Goal: Find contact information: Find contact information

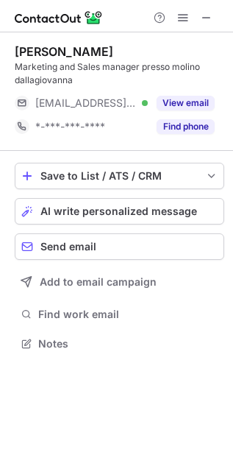
scroll to position [333, 233]
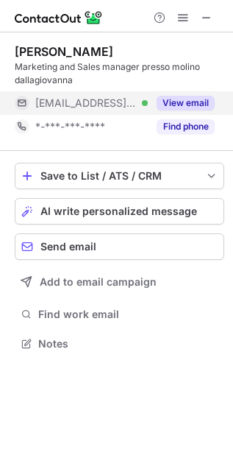
click at [206, 100] on button "View email" at bounding box center [186, 103] width 58 height 15
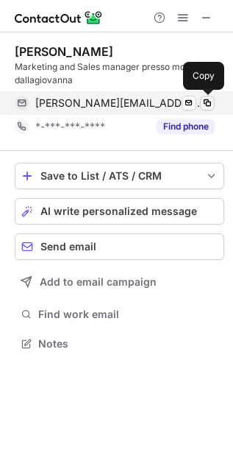
click at [206, 99] on span at bounding box center [208, 103] width 12 height 12
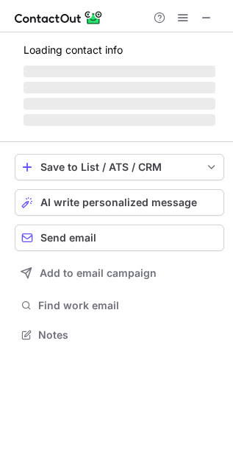
scroll to position [381, 233]
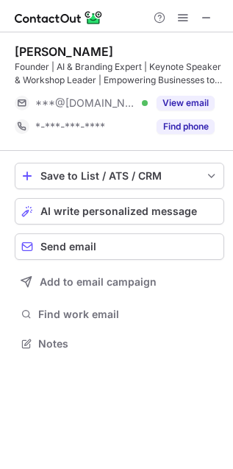
scroll to position [333, 233]
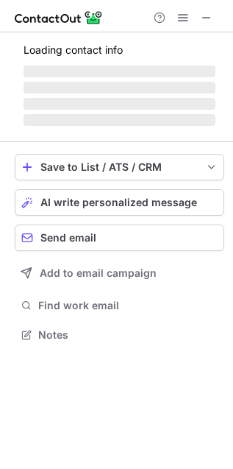
scroll to position [357, 233]
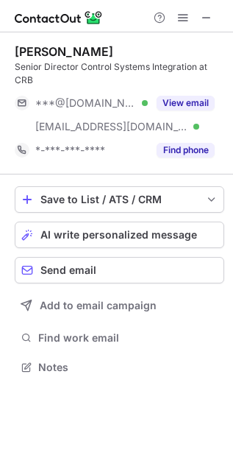
scroll to position [357, 233]
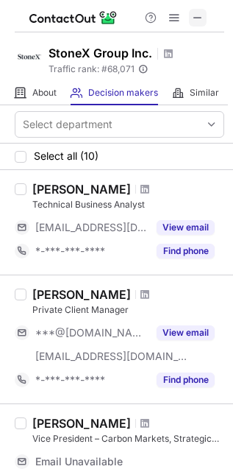
click at [201, 15] on span at bounding box center [198, 18] width 12 height 12
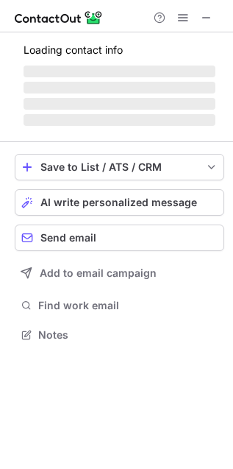
scroll to position [333, 233]
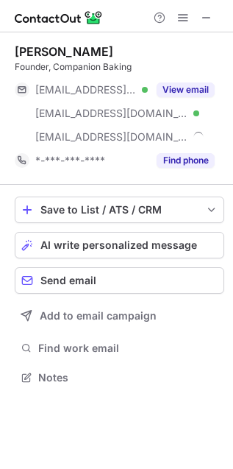
scroll to position [367, 233]
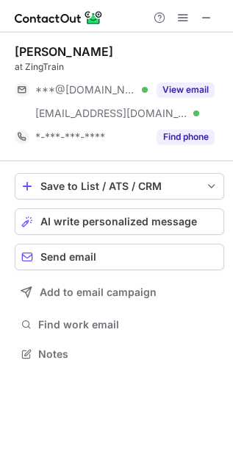
scroll to position [344, 233]
